Goal: Task Accomplishment & Management: Manage account settings

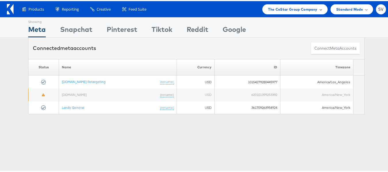
click at [298, 7] on span "The CoStar Group Company" at bounding box center [292, 8] width 49 height 6
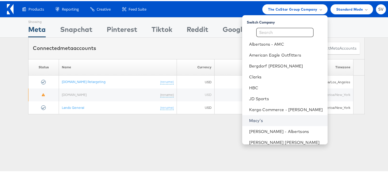
click at [254, 121] on link "Macy's" at bounding box center [286, 120] width 74 height 6
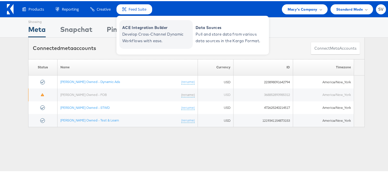
click at [140, 31] on span "Develop Cross-Channel Dynamic Workflows with ease." at bounding box center [156, 36] width 69 height 13
